Goal: Task Accomplishment & Management: Use online tool/utility

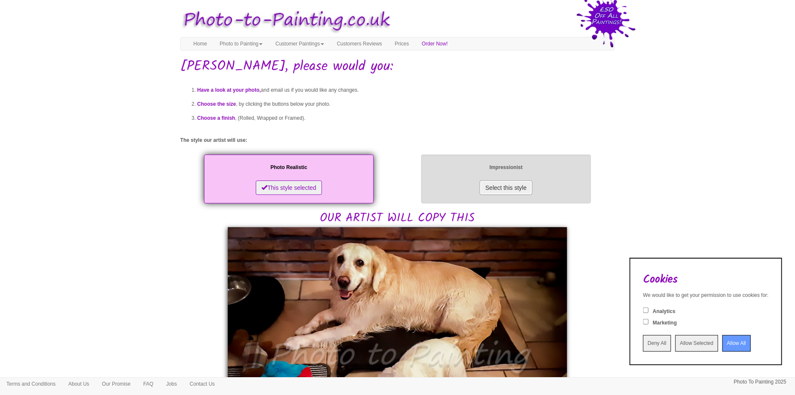
click at [488, 190] on button "Select this style" at bounding box center [506, 187] width 52 height 14
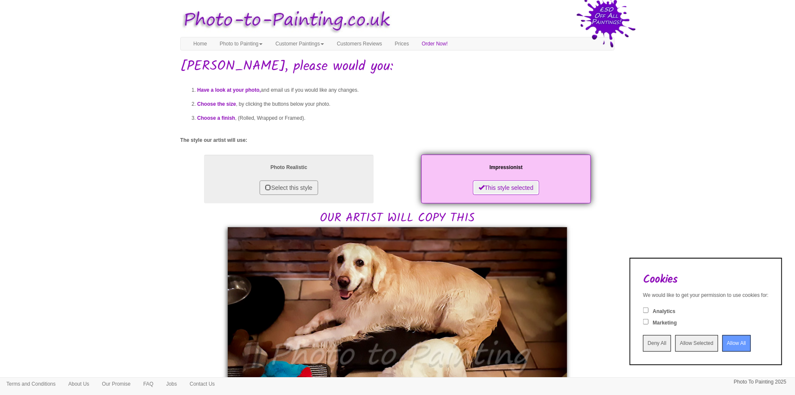
click at [501, 185] on button "This style selected" at bounding box center [506, 187] width 66 height 14
drag, startPoint x: 501, startPoint y: 185, endPoint x: 443, endPoint y: 315, distance: 142.4
click at [443, 315] on img at bounding box center [397, 359] width 339 height 264
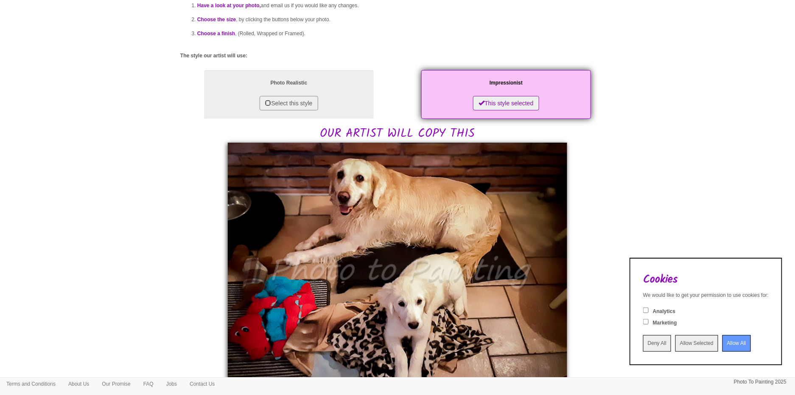
scroll to position [127, 0]
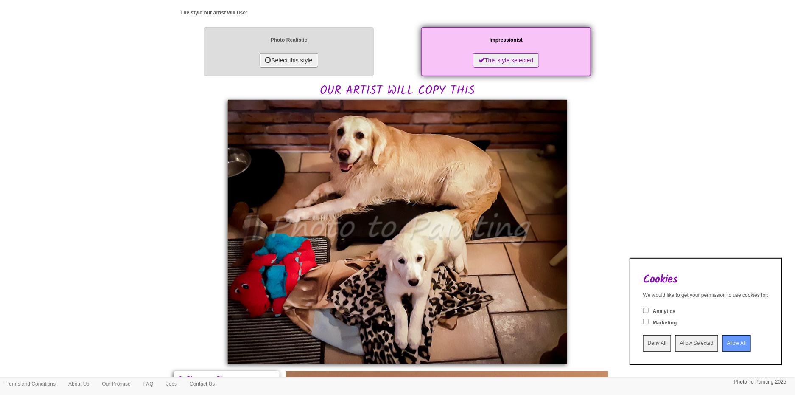
click at [289, 61] on button "Select this style" at bounding box center [289, 60] width 58 height 14
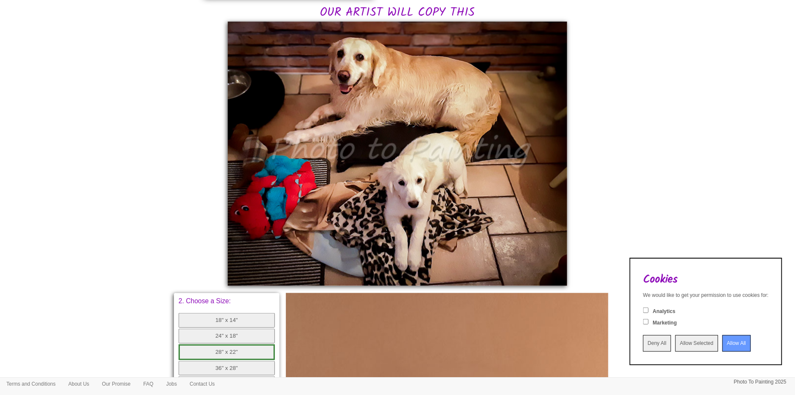
scroll to position [163, 0]
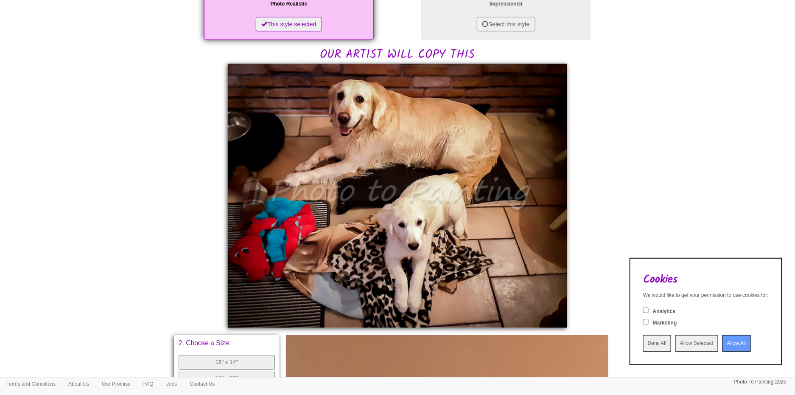
click at [650, 342] on input "Deny All" at bounding box center [657, 343] width 28 height 17
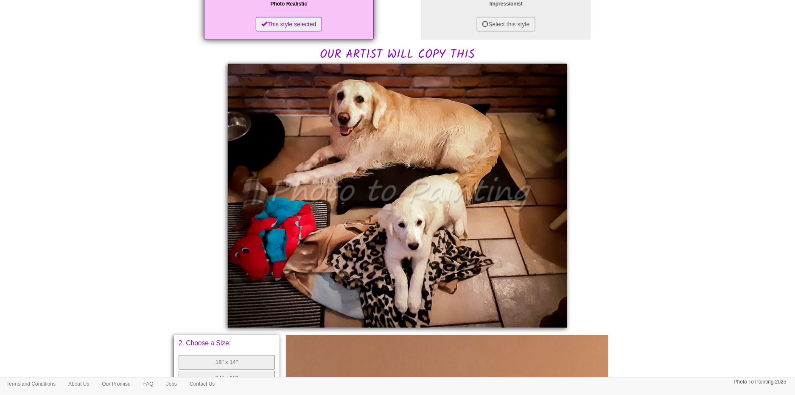
scroll to position [0, 0]
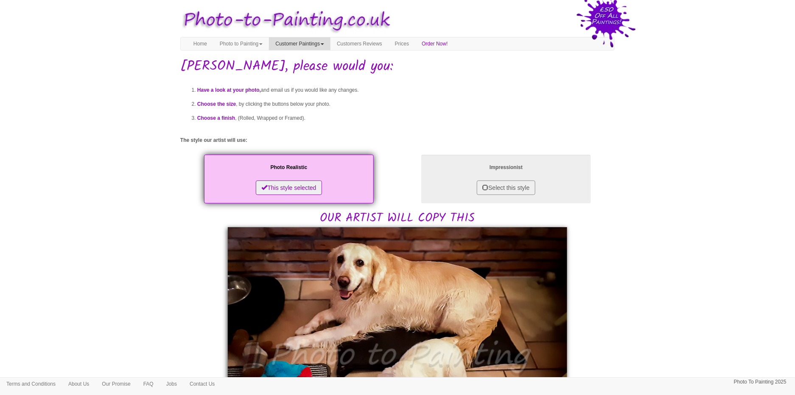
click at [313, 43] on link "Customer Paintings" at bounding box center [300, 43] width 62 height 13
click at [317, 70] on link "Painting of the Month" at bounding box center [302, 69] width 67 height 11
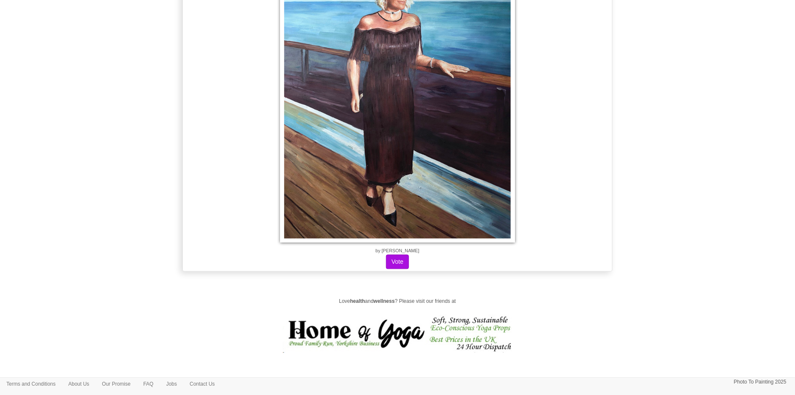
scroll to position [11863, 0]
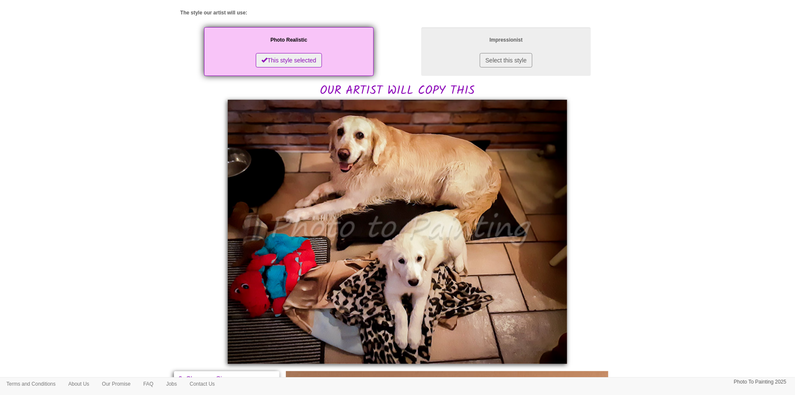
scroll to position [169, 0]
